Goal: Information Seeking & Learning: Learn about a topic

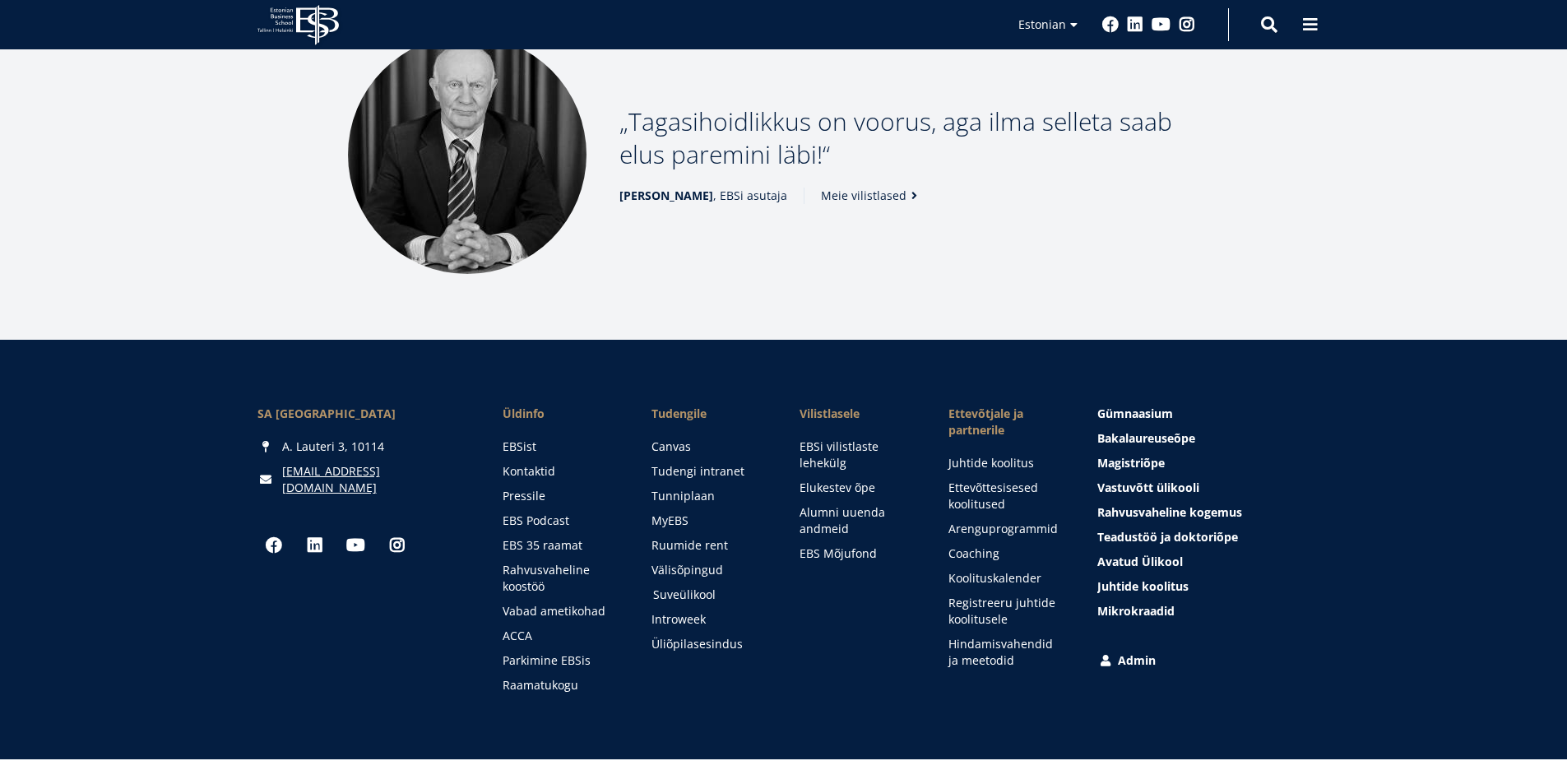
scroll to position [2234, 0]
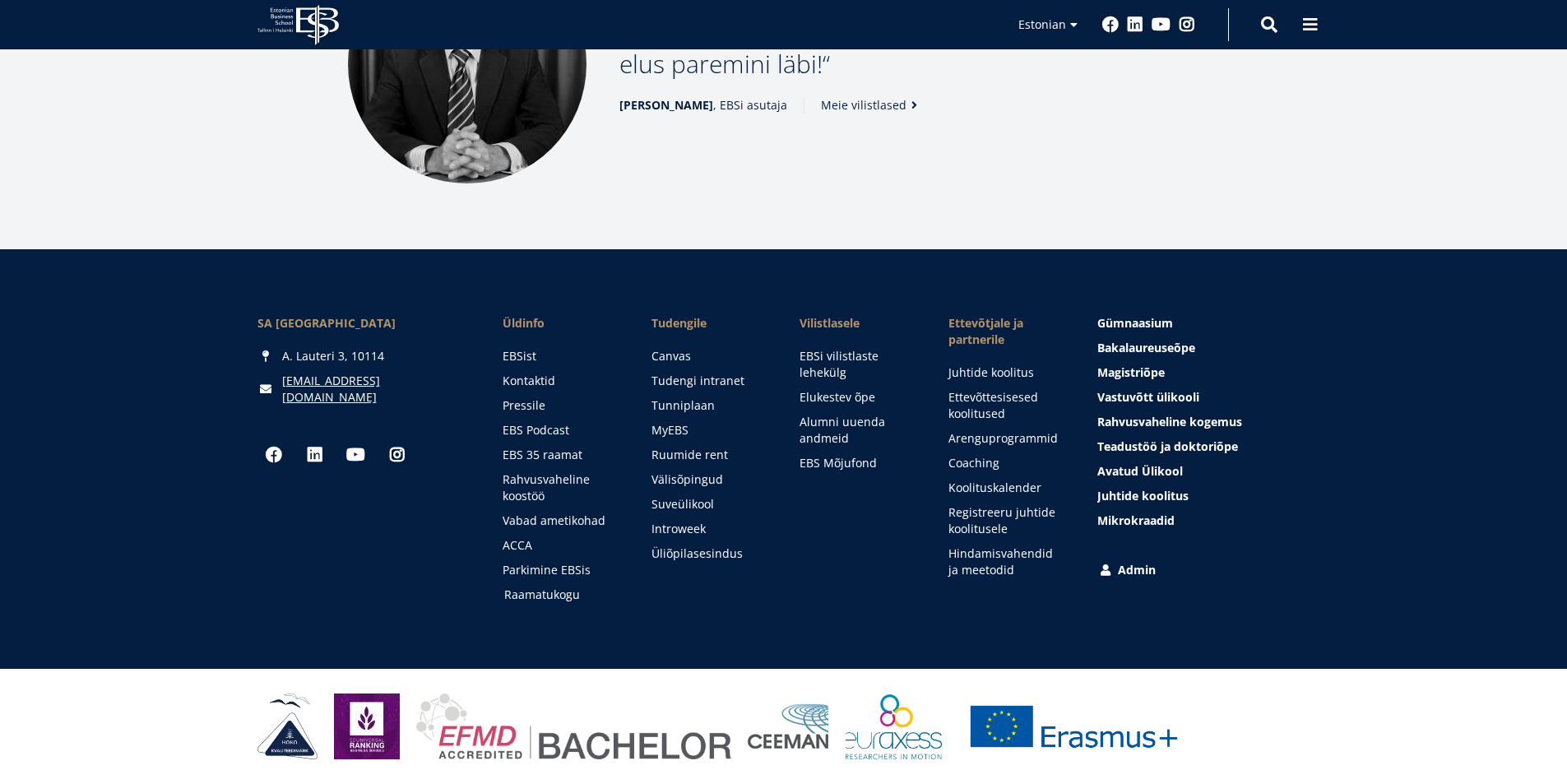
click at [522, 596] on link "Raamatukogu" at bounding box center [562, 594] width 116 height 17
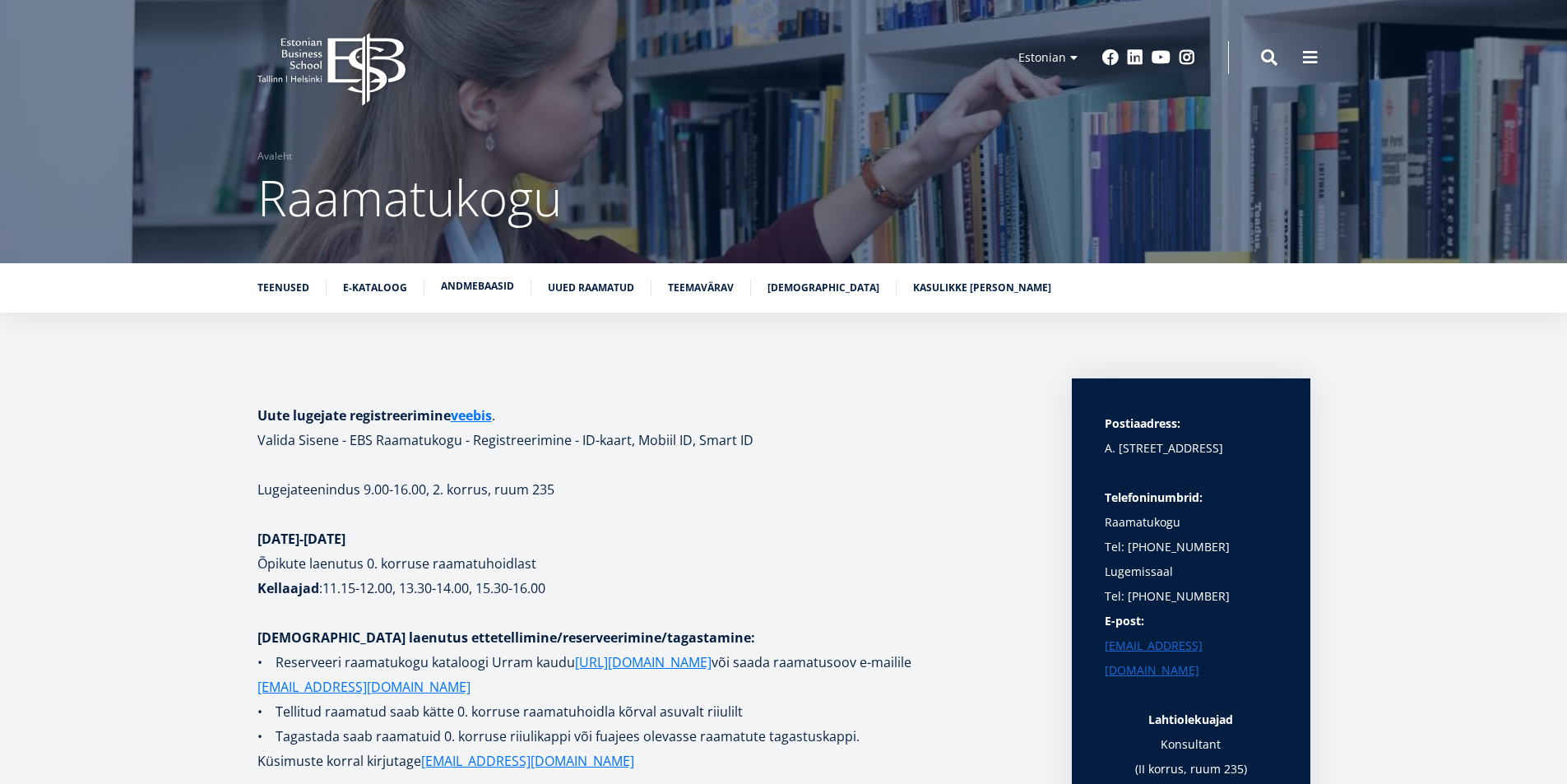
click at [464, 283] on link "Andmebaasid" at bounding box center [477, 286] width 73 height 17
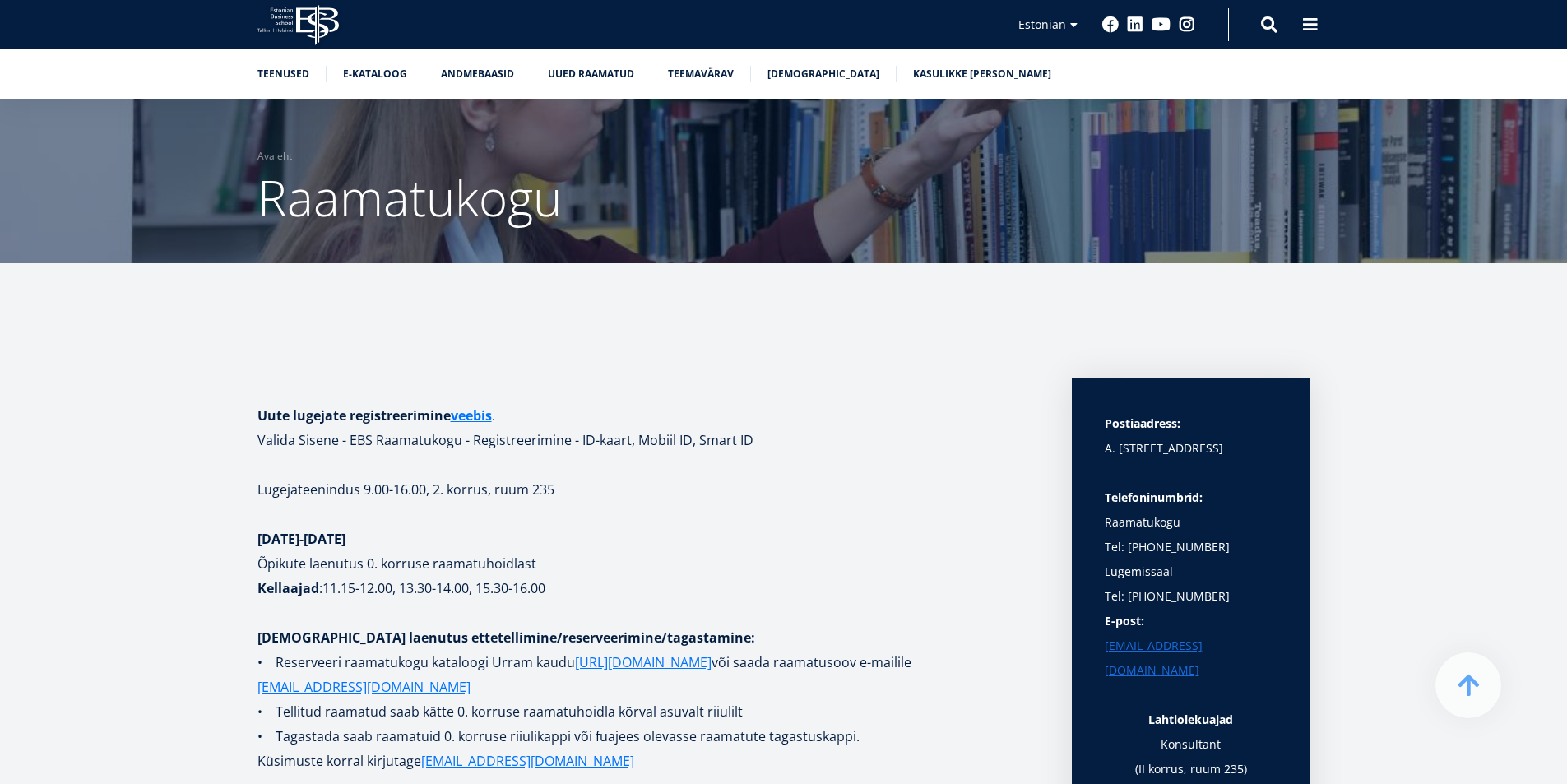
scroll to position [3100, 0]
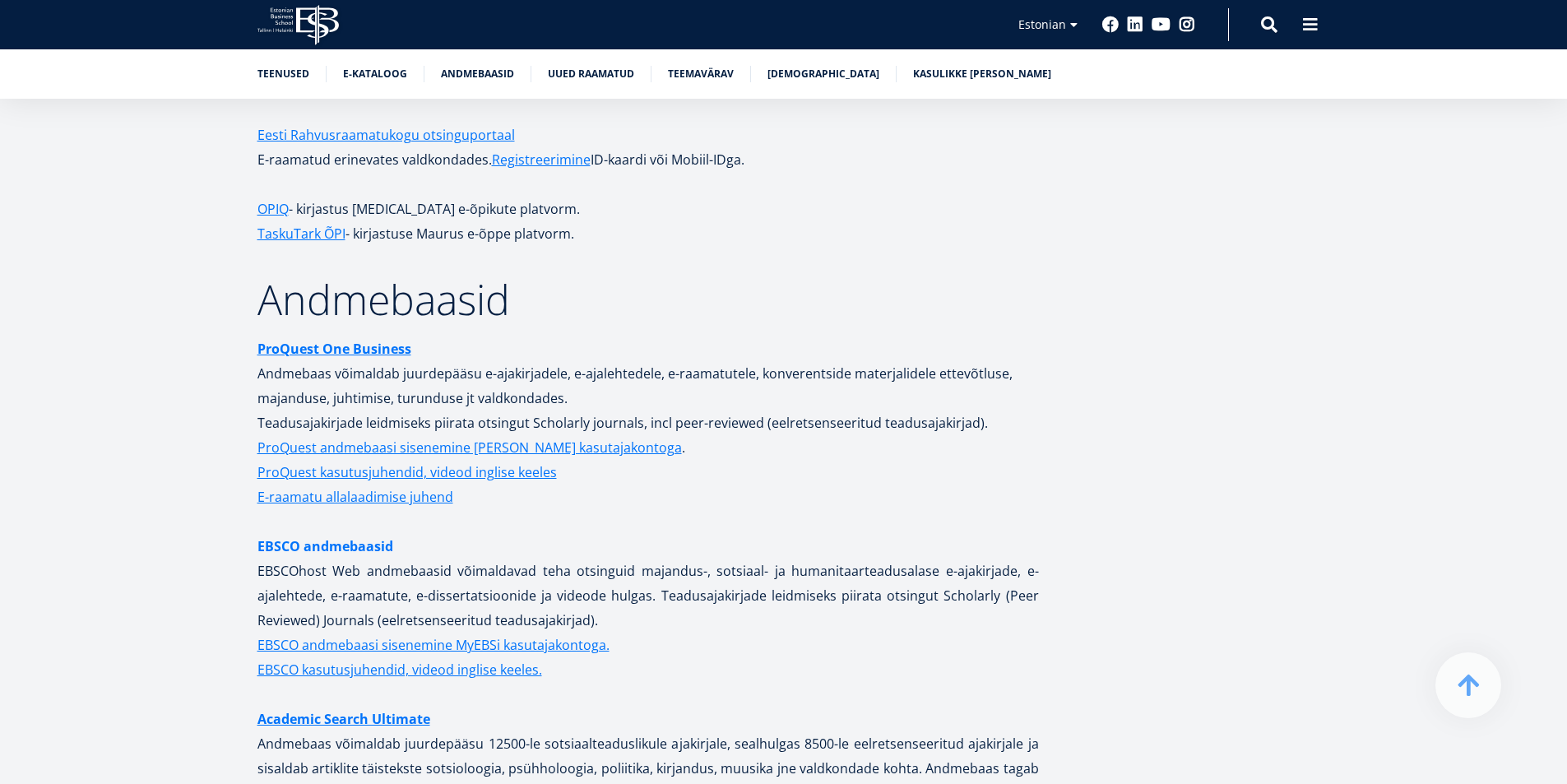
click at [338, 534] on link "EBSCO andmebaasid" at bounding box center [324, 546] width 136 height 24
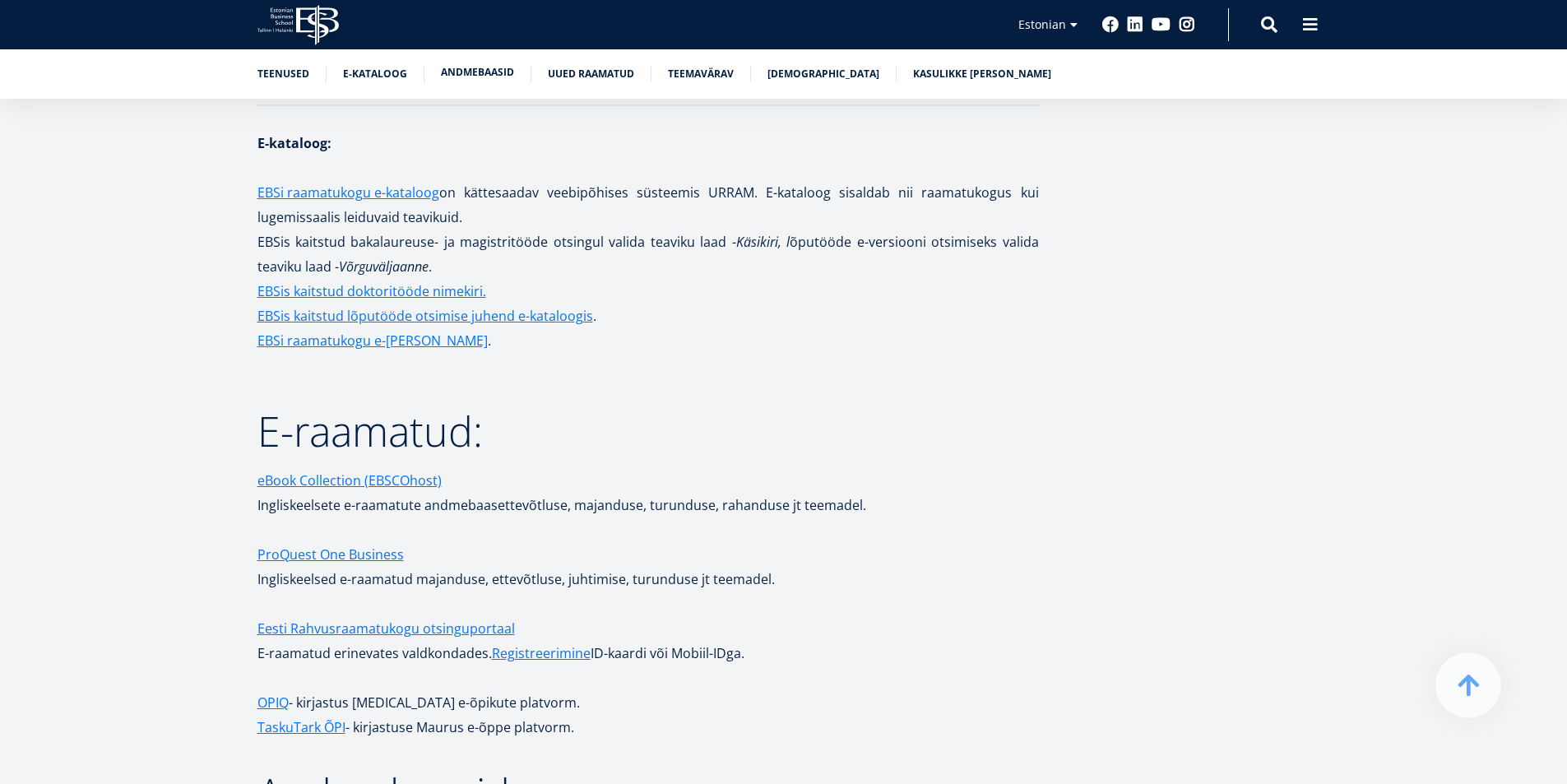
click at [473, 67] on link "Andmebaasid" at bounding box center [477, 72] width 73 height 17
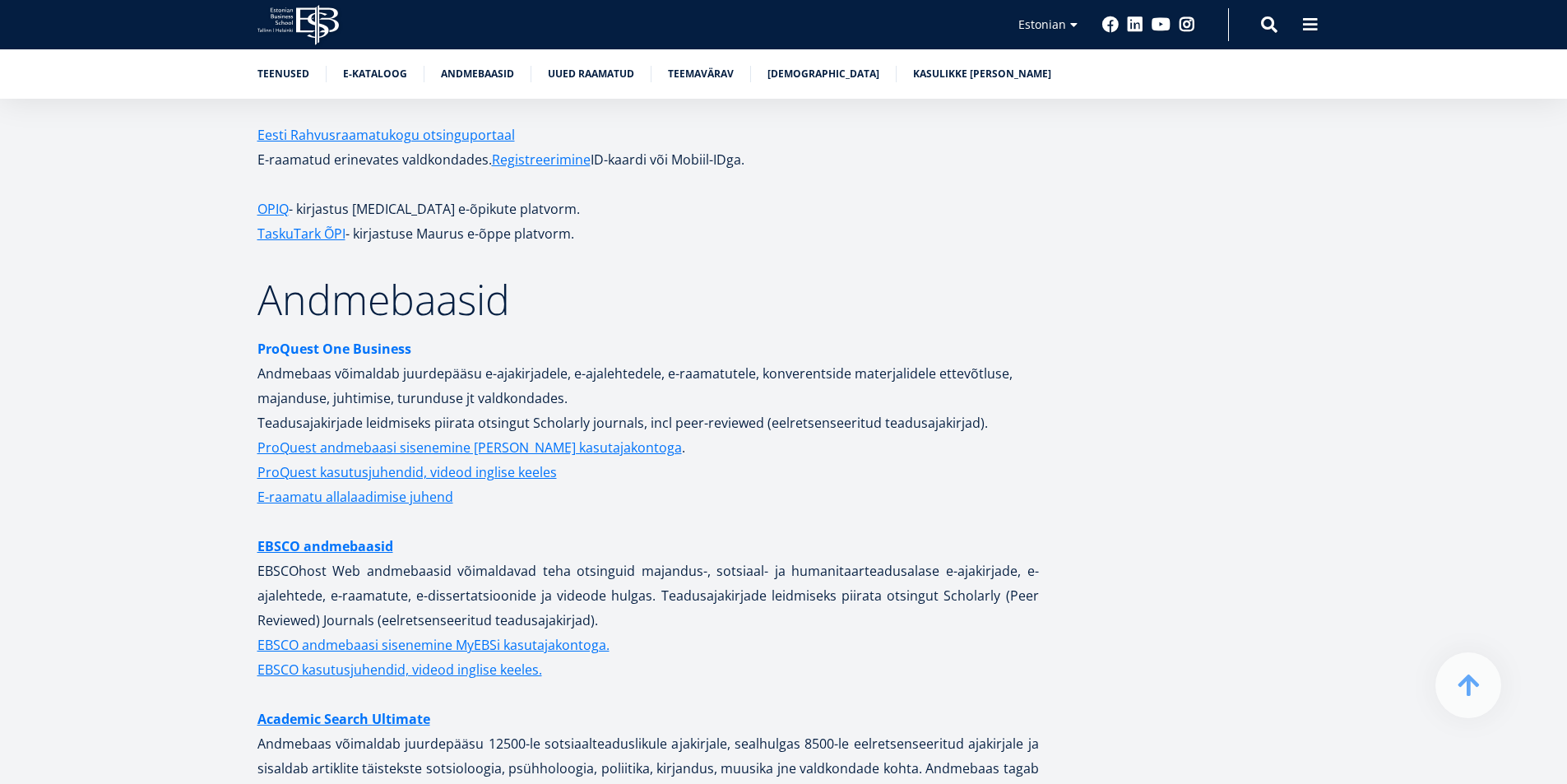
click at [317, 340] on strong "ProQuest One Business" at bounding box center [334, 349] width 154 height 18
